Goal: Find specific page/section: Find specific page/section

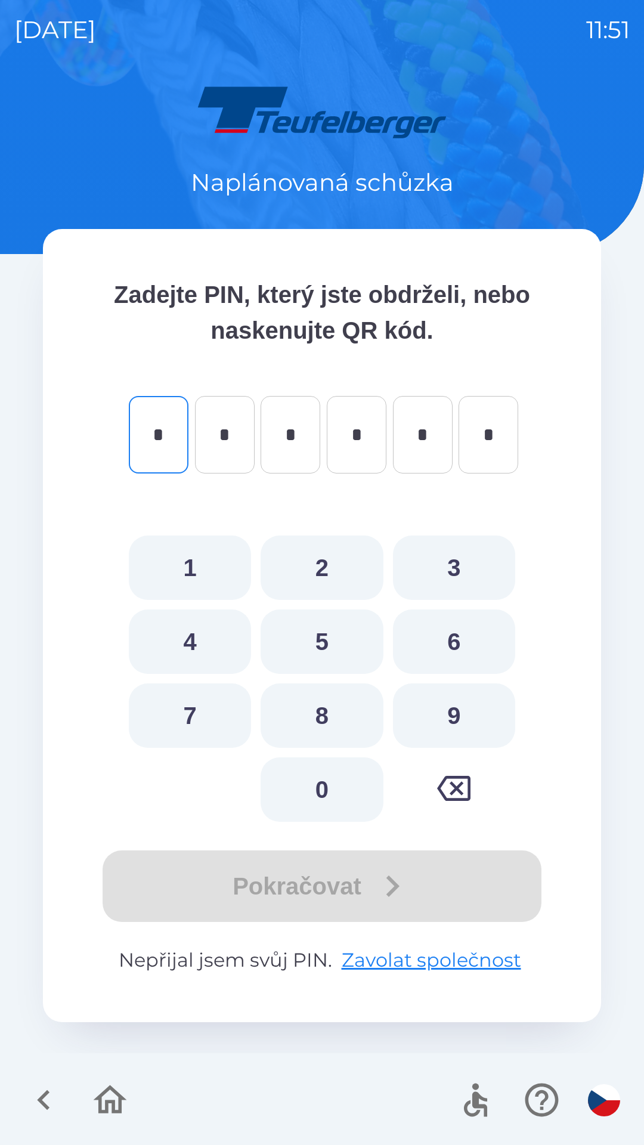
click at [455, 641] on button "6" at bounding box center [454, 641] width 122 height 64
type input "*"
click at [209, 566] on button "1" at bounding box center [190, 567] width 122 height 64
type input "*"
click at [310, 566] on button "2" at bounding box center [322, 567] width 122 height 64
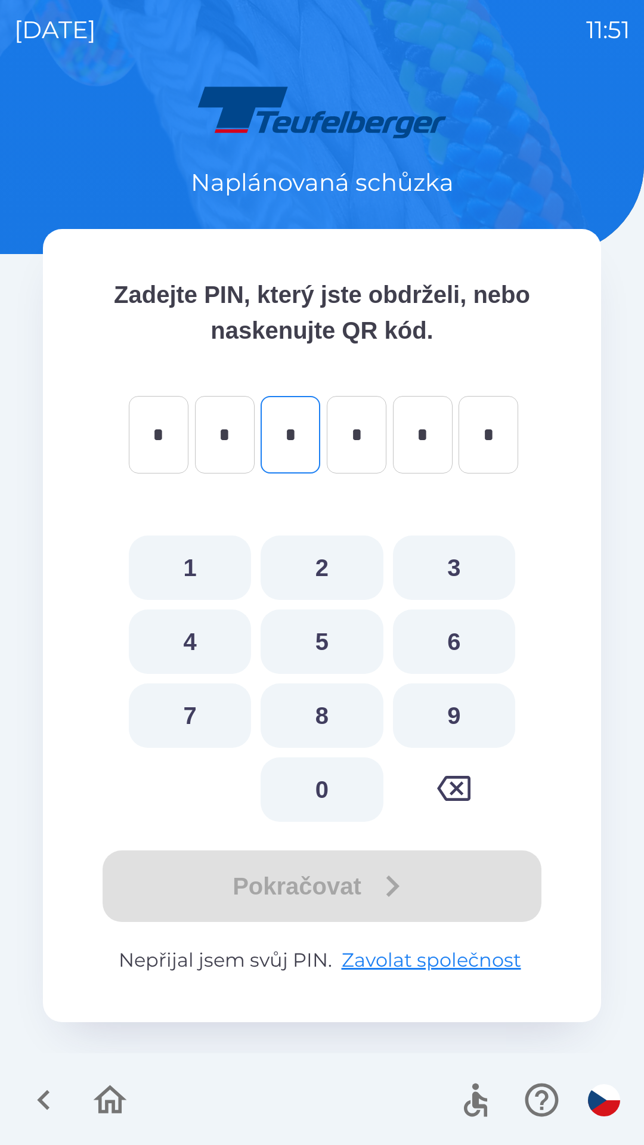
type input "*"
click at [331, 640] on button "5" at bounding box center [322, 641] width 122 height 64
type input "*"
click at [448, 725] on button "9" at bounding box center [454, 715] width 122 height 64
type input "*"
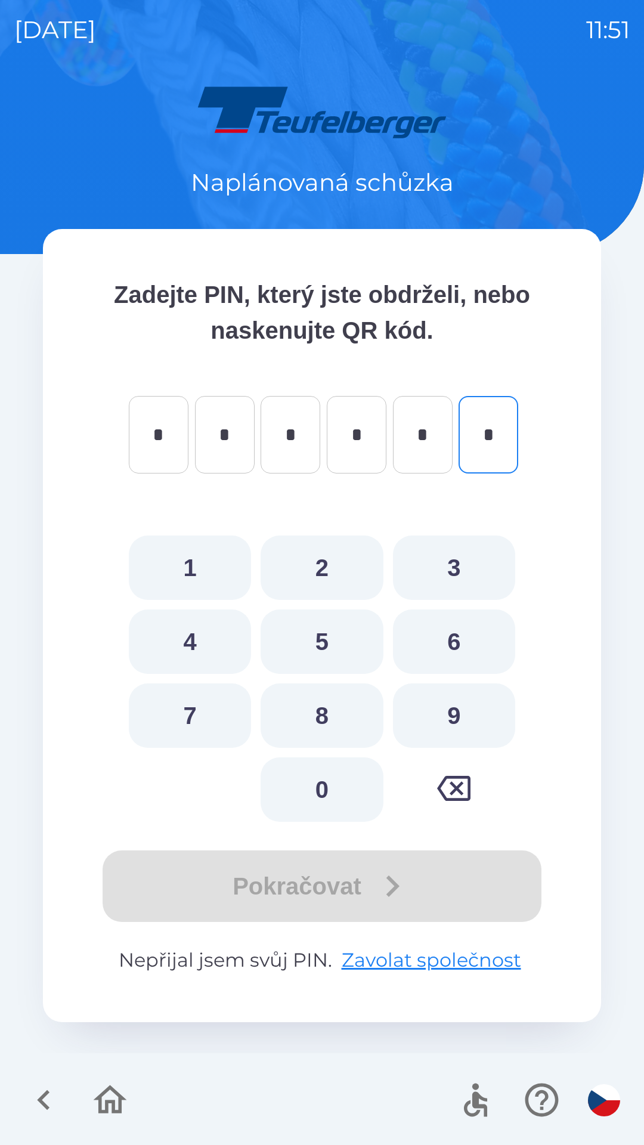
click at [331, 556] on button "2" at bounding box center [322, 567] width 122 height 64
type input "*"
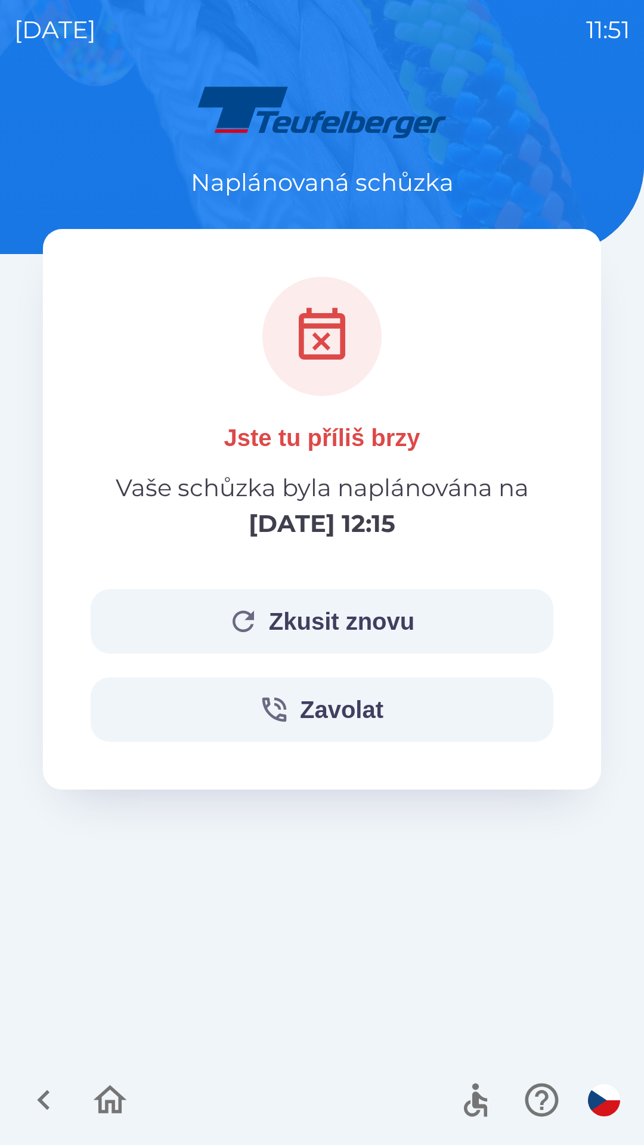
click at [358, 716] on button "Zavolat" at bounding box center [322, 709] width 463 height 64
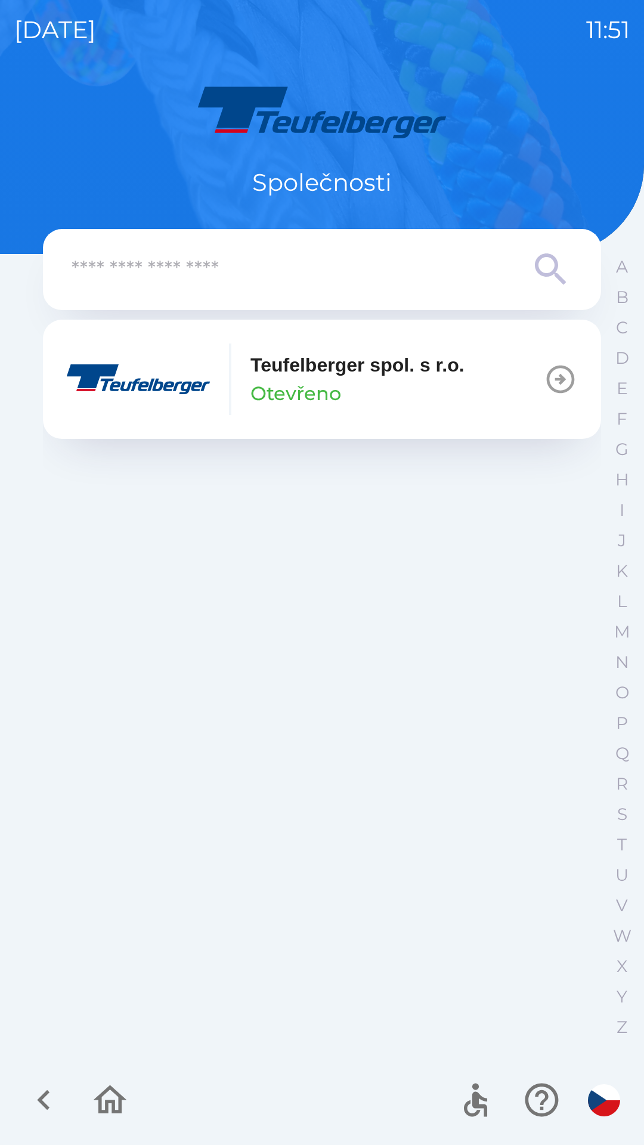
click at [560, 378] on icon "button" at bounding box center [561, 379] width 28 height 28
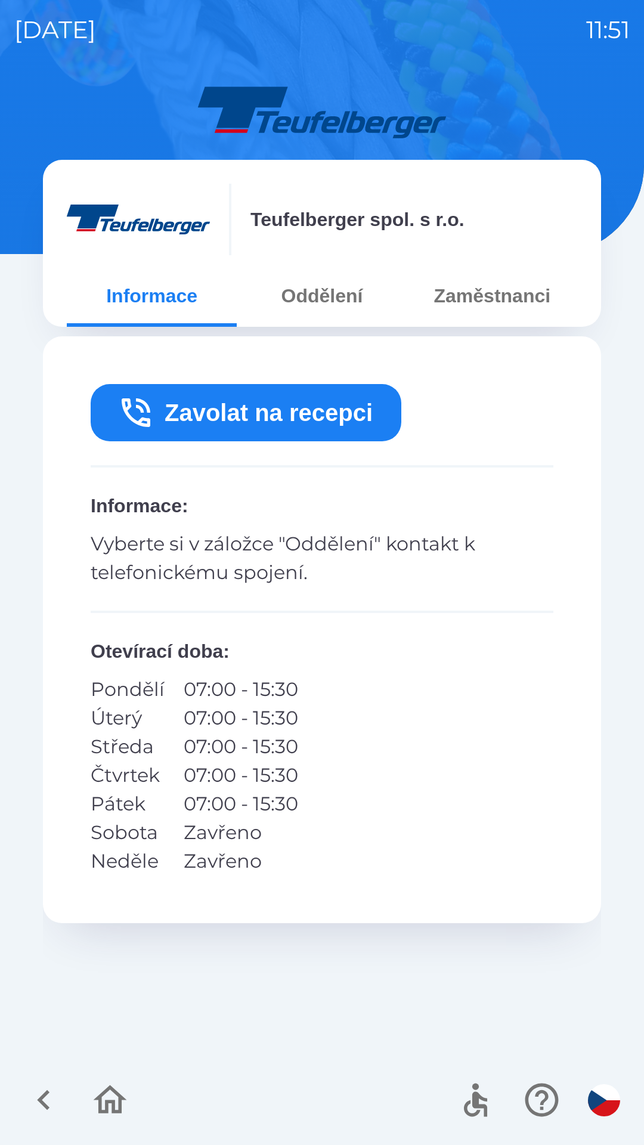
click at [330, 291] on button "Oddělení" at bounding box center [322, 295] width 170 height 43
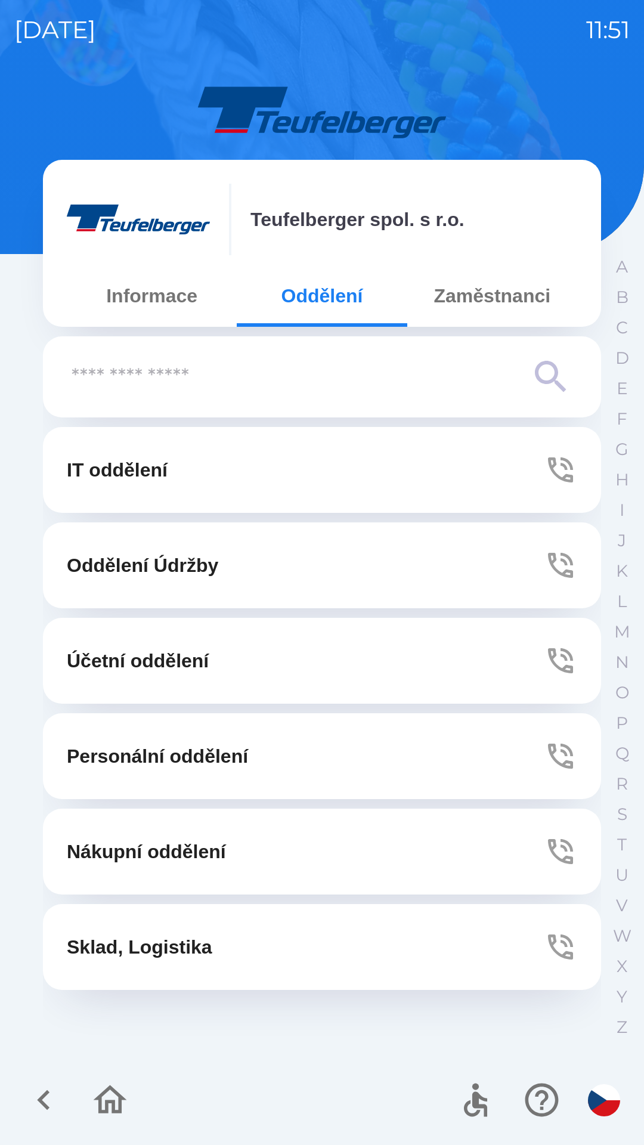
click at [479, 298] on button "Zaměstnanci" at bounding box center [492, 295] width 170 height 43
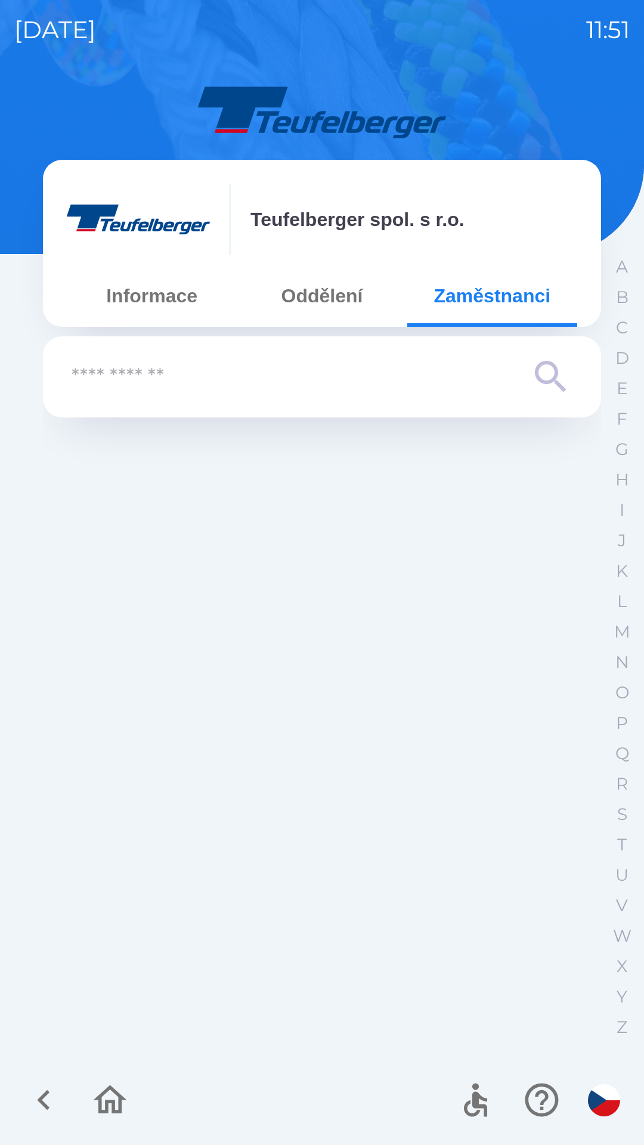
click at [553, 98] on img at bounding box center [322, 111] width 558 height 57
click at [153, 376] on input "text" at bounding box center [298, 377] width 453 height 33
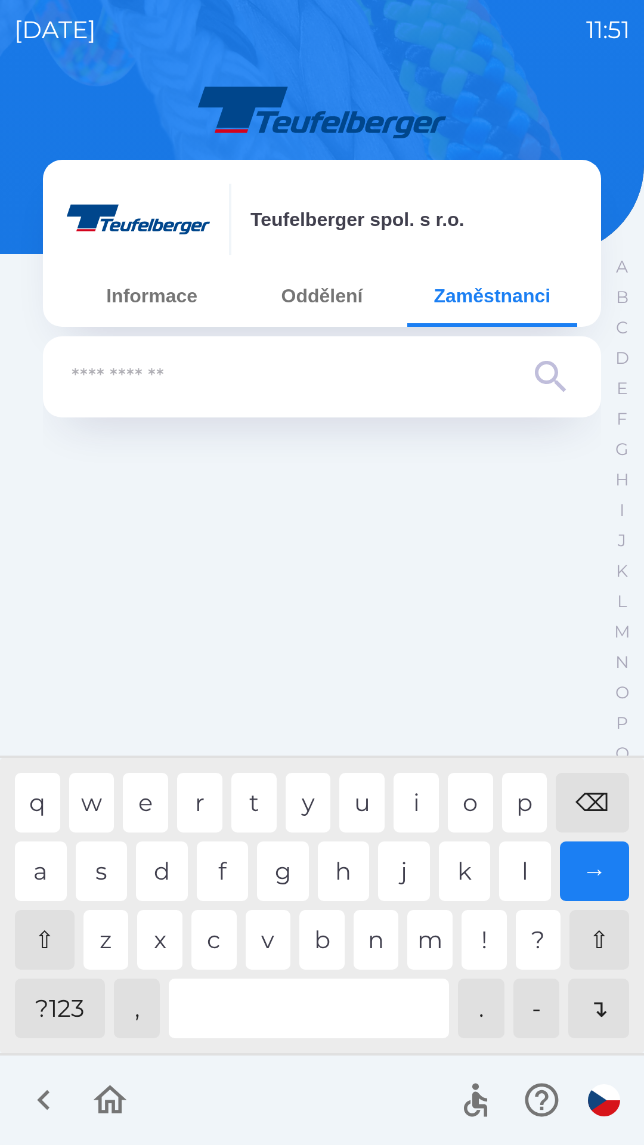
click at [195, 377] on input "text" at bounding box center [298, 377] width 453 height 33
click at [193, 803] on div "r" at bounding box center [199, 803] width 45 height 60
click at [464, 810] on div "o" at bounding box center [470, 803] width 45 height 60
click at [64, 867] on div "a" at bounding box center [41, 871] width 52 height 60
click at [596, 876] on div "→" at bounding box center [595, 871] width 70 height 60
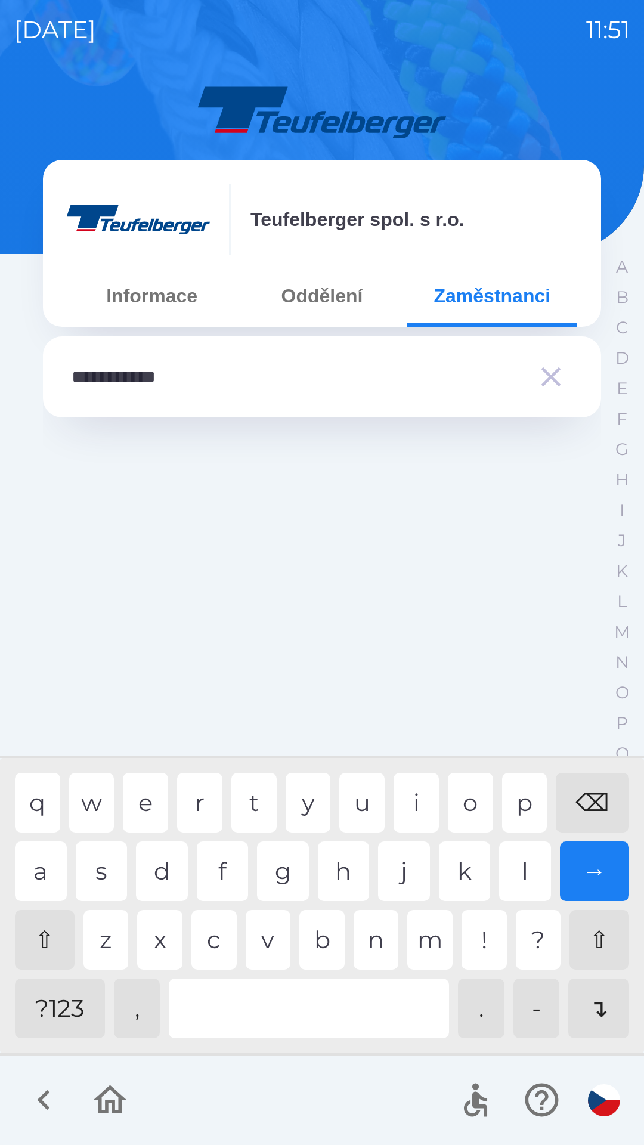
click at [603, 801] on div "⌫" at bounding box center [592, 803] width 73 height 60
type input "*********"
click at [608, 878] on div "→" at bounding box center [595, 871] width 70 height 60
click at [546, 370] on icon "button" at bounding box center [551, 377] width 20 height 20
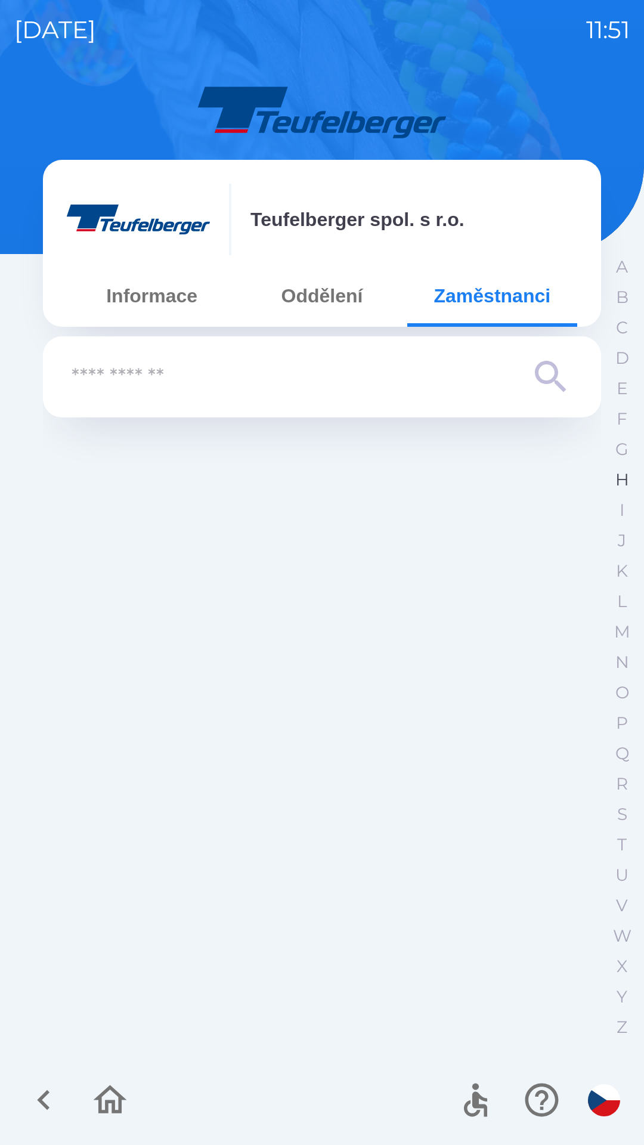
click at [625, 481] on p "H" at bounding box center [622, 479] width 14 height 21
click at [134, 382] on input "text" at bounding box center [298, 377] width 453 height 33
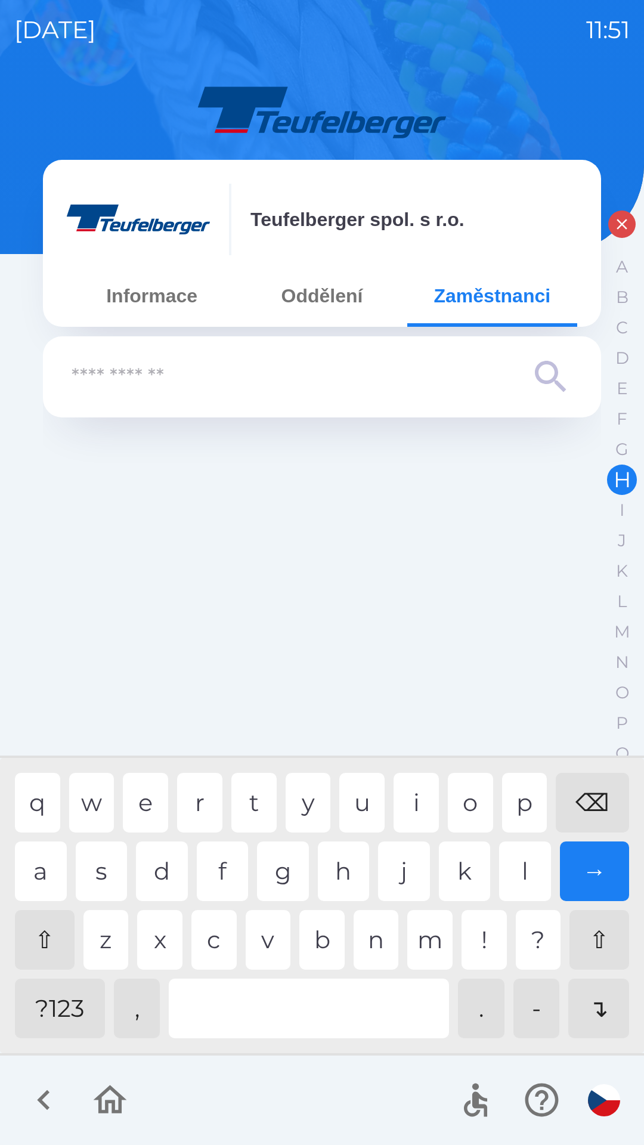
click at [622, 478] on p "H" at bounding box center [621, 479] width 17 height 21
